Goal: Book appointment/travel/reservation

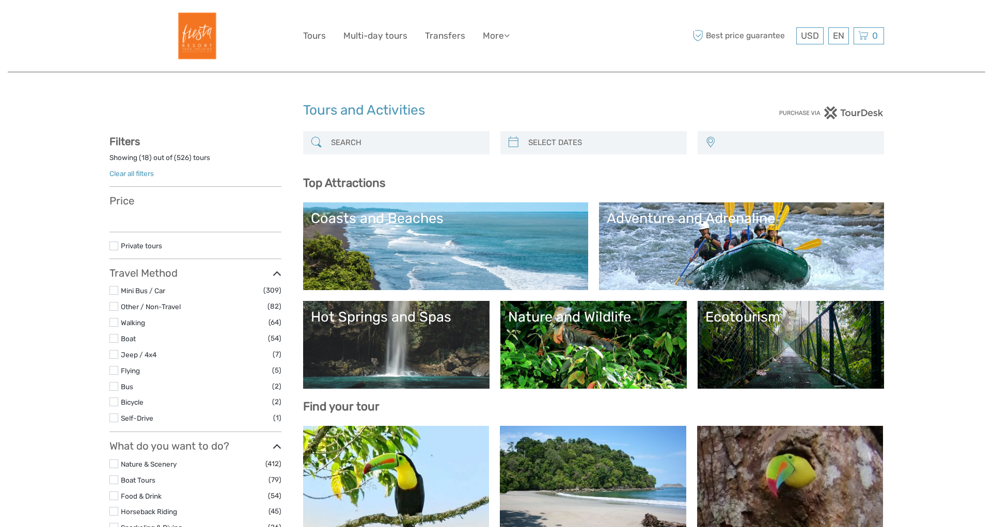
select select
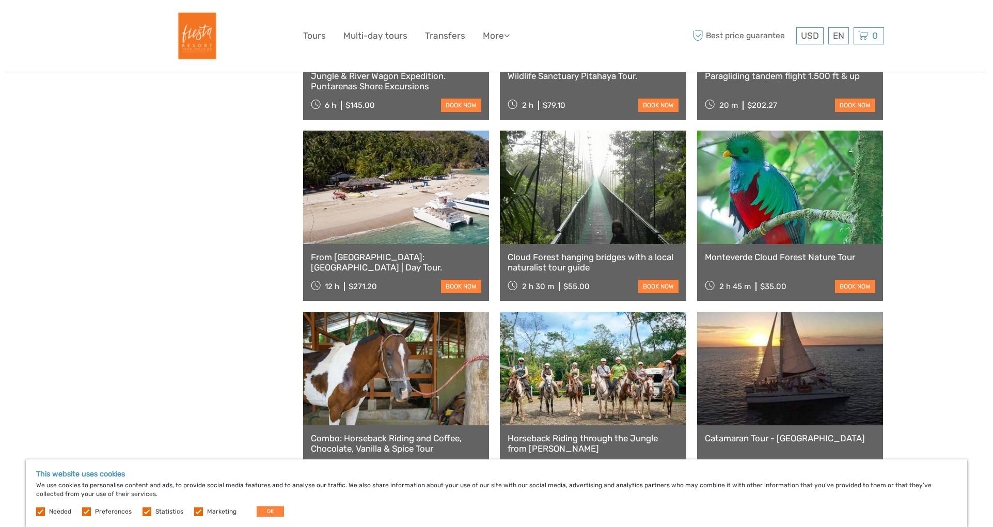
scroll to position [568, 0]
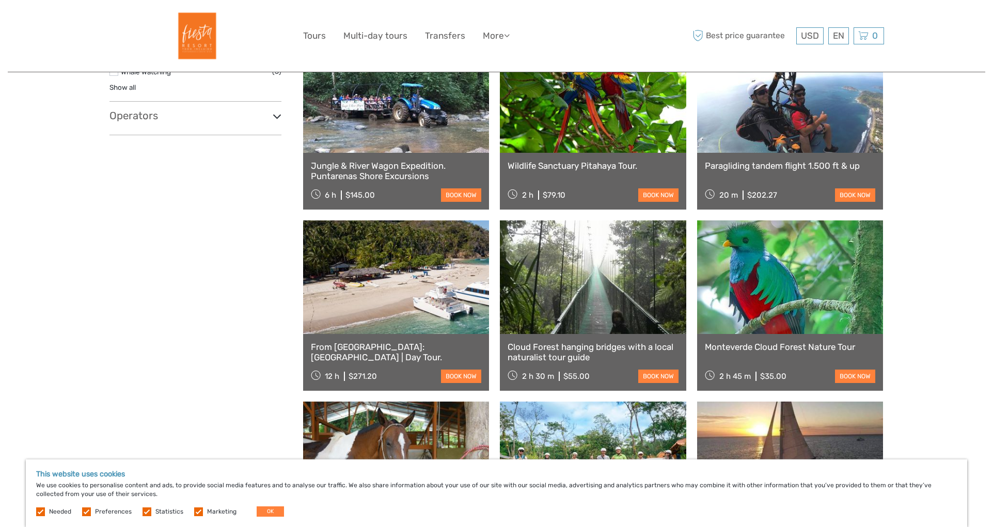
click at [766, 295] on link at bounding box center [790, 278] width 186 height 114
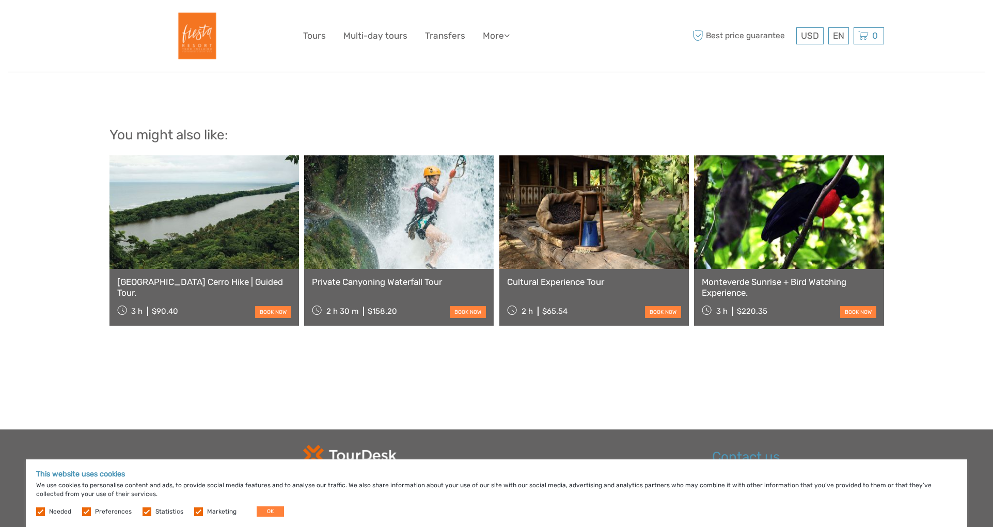
scroll to position [1188, 0]
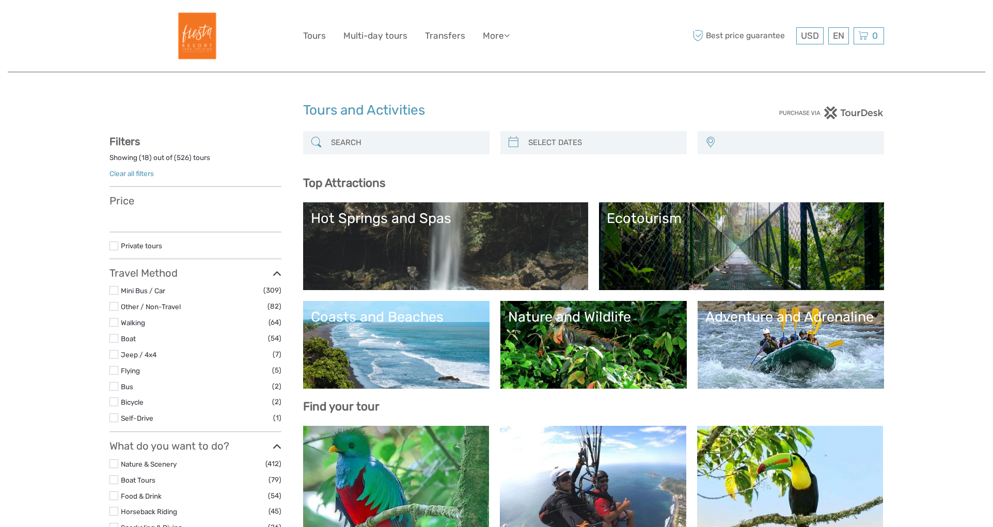
select select
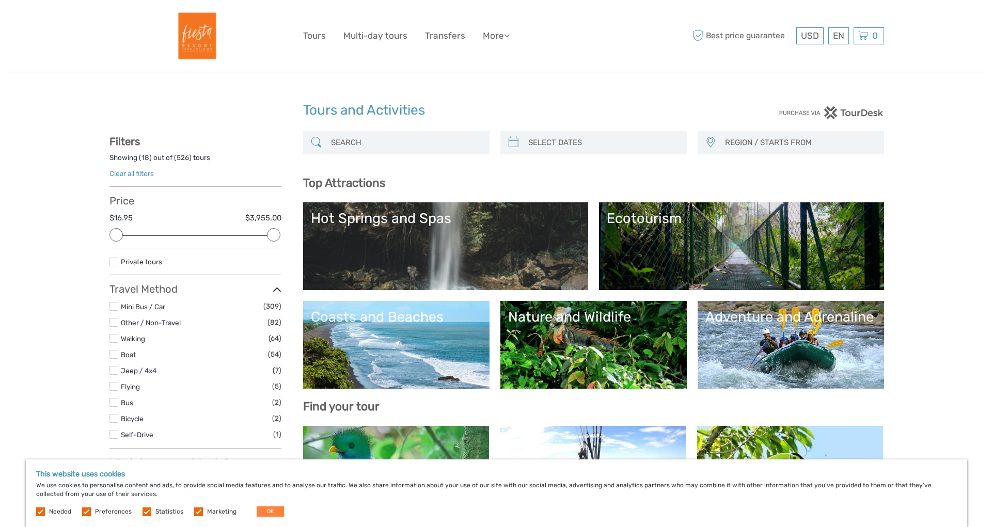
click at [415, 343] on link "Coasts and Beaches" at bounding box center [396, 345] width 171 height 72
